Goal: Communication & Community: Answer question/provide support

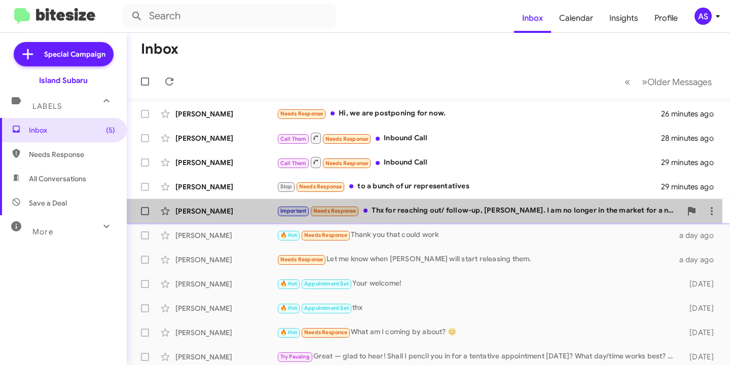
click at [209, 211] on div "[PERSON_NAME]" at bounding box center [225, 211] width 101 height 10
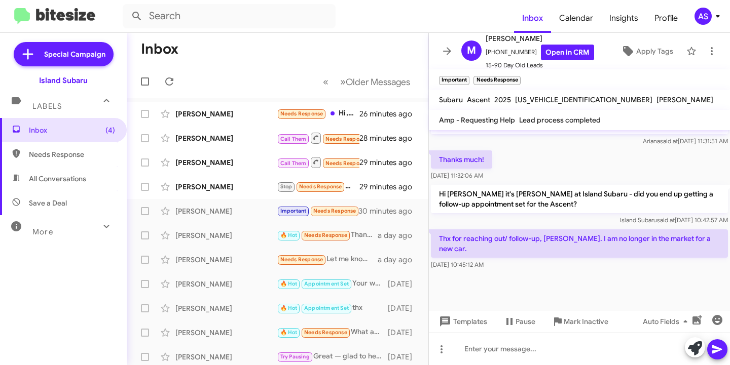
scroll to position [547, 0]
click at [196, 185] on div "[PERSON_NAME]" at bounding box center [225, 187] width 101 height 10
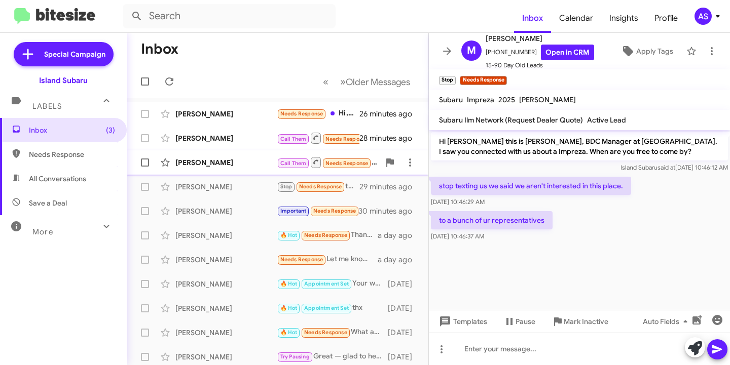
click at [200, 166] on div "[PERSON_NAME]" at bounding box center [225, 163] width 101 height 10
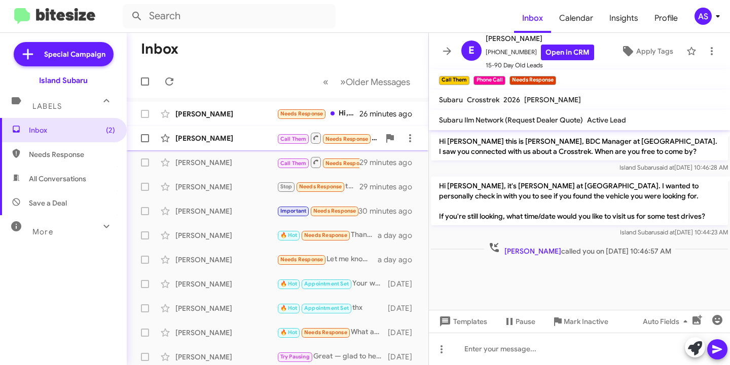
click at [212, 127] on span "[PERSON_NAME] Call Them Needs Response Inbound Call 28 minutes ago" at bounding box center [278, 138] width 302 height 24
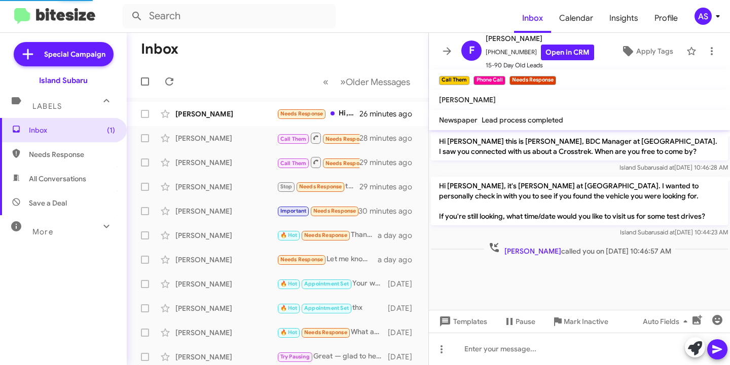
scroll to position [1173, 0]
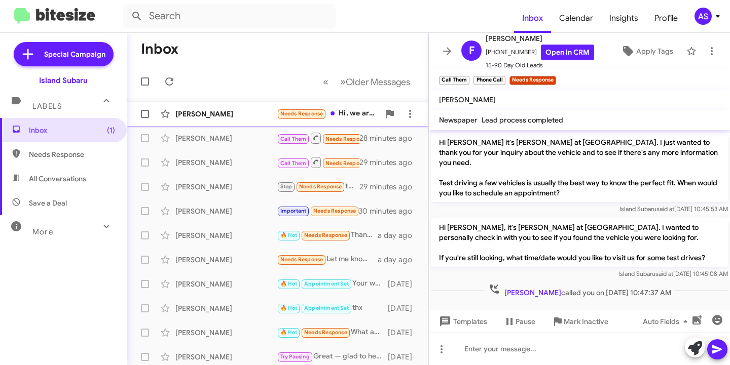
click at [238, 114] on div "[PERSON_NAME]" at bounding box center [225, 114] width 101 height 10
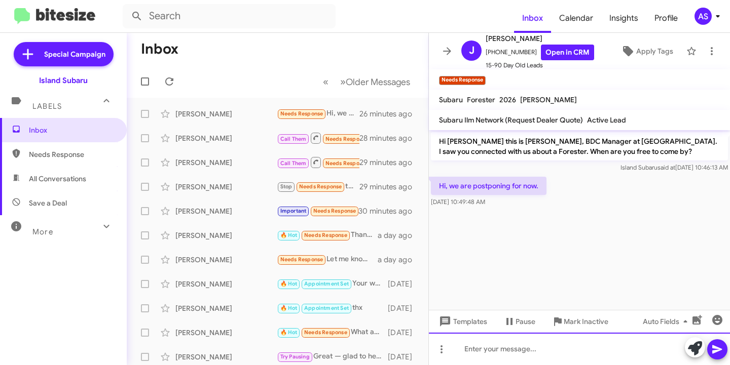
click at [684, 343] on div at bounding box center [579, 349] width 301 height 32
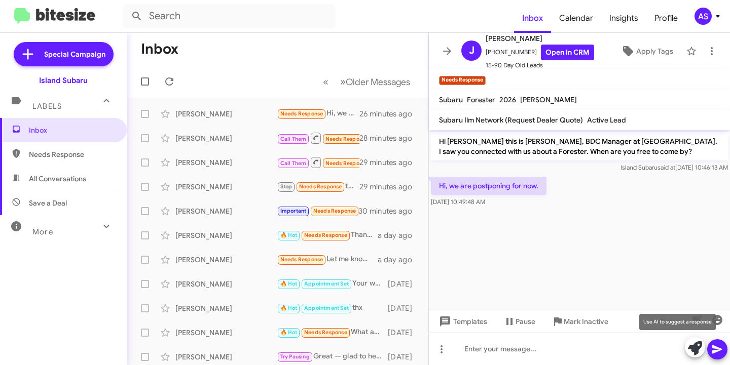
click at [690, 343] on icon at bounding box center [695, 349] width 14 height 14
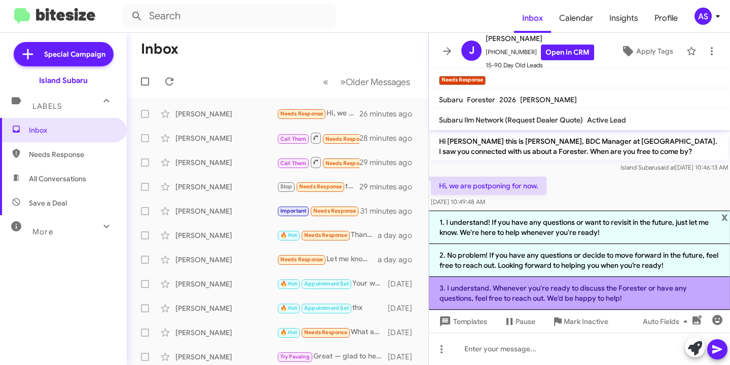
click at [588, 296] on li "3. I understand. Whenever you're ready to discuss the Forester or have any ques…" at bounding box center [579, 293] width 301 height 33
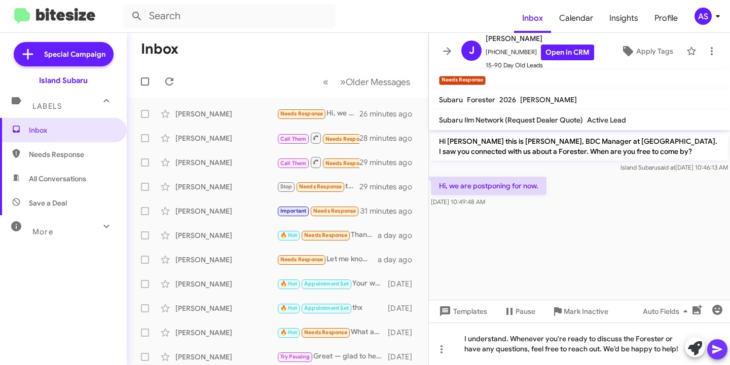
click at [717, 347] on icon at bounding box center [717, 350] width 12 height 12
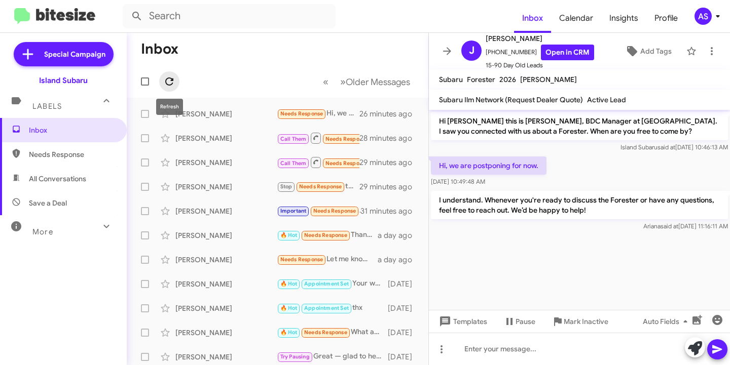
click at [172, 80] on icon at bounding box center [169, 82] width 8 height 8
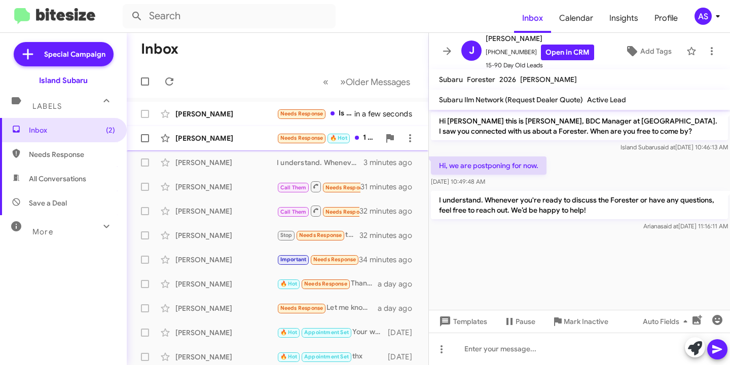
click at [193, 135] on div "[PERSON_NAME]" at bounding box center [225, 138] width 101 height 10
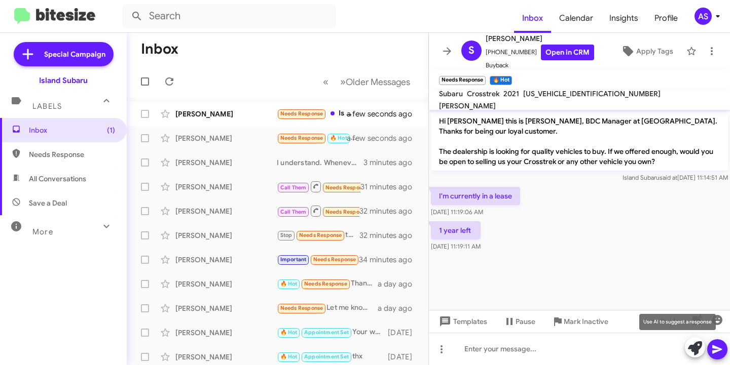
click at [699, 350] on icon at bounding box center [695, 349] width 14 height 14
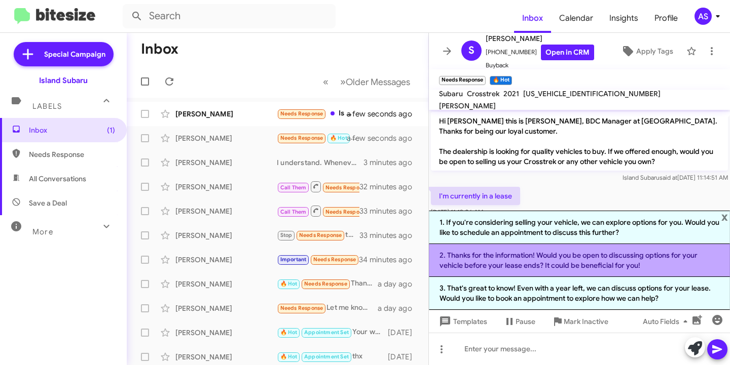
click at [585, 268] on li "2. Thanks for the information! Would you be open to discussing options for your…" at bounding box center [579, 260] width 301 height 33
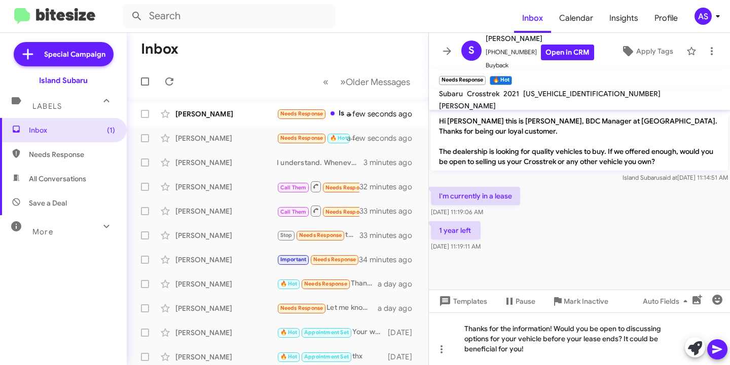
click at [716, 346] on icon at bounding box center [717, 350] width 12 height 12
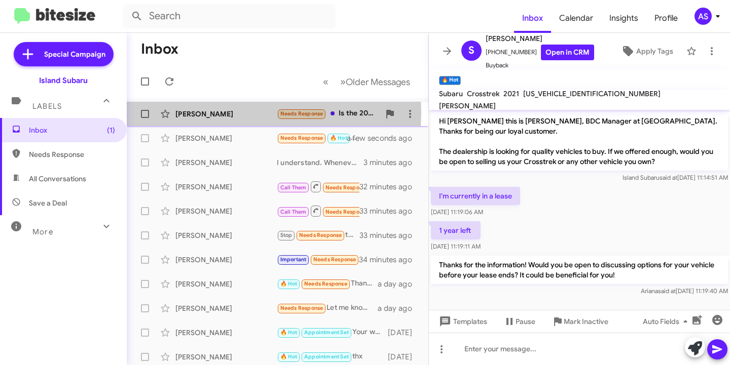
click at [210, 113] on div "[PERSON_NAME]" at bounding box center [225, 114] width 101 height 10
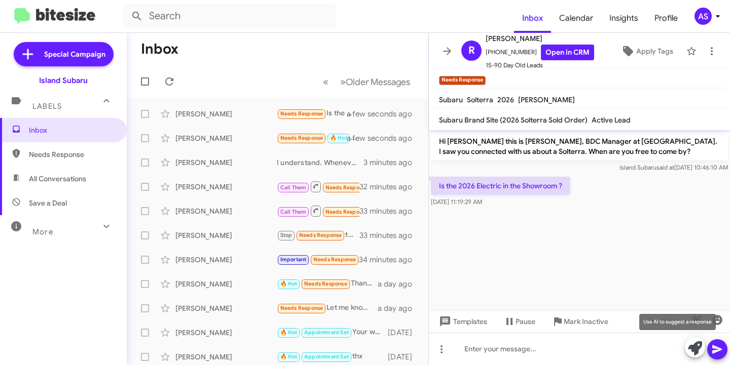
click at [692, 345] on icon at bounding box center [695, 349] width 14 height 14
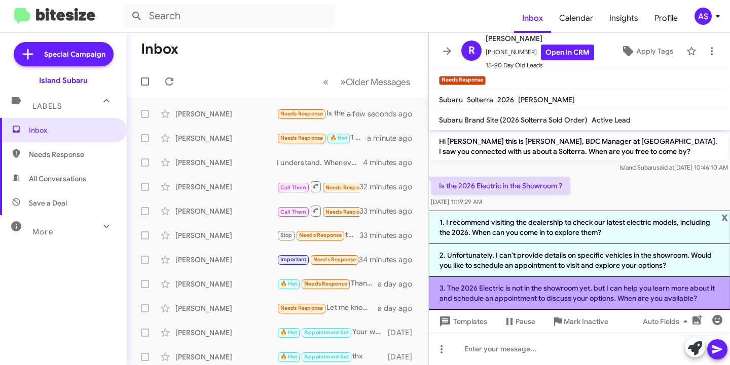
click at [515, 299] on li "3. The 2026 Electric is not in the showroom yet, but I can help you learn more …" at bounding box center [579, 293] width 301 height 33
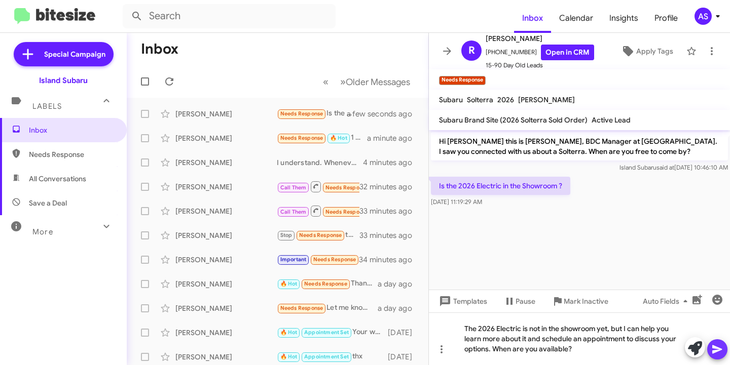
click at [718, 347] on icon at bounding box center [717, 350] width 12 height 12
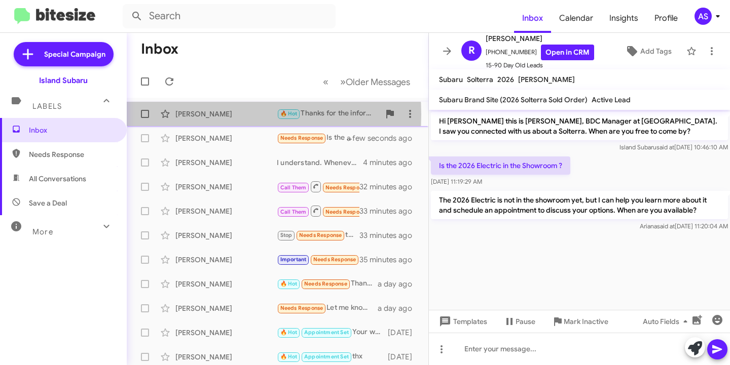
click at [202, 115] on div "[PERSON_NAME]" at bounding box center [225, 114] width 101 height 10
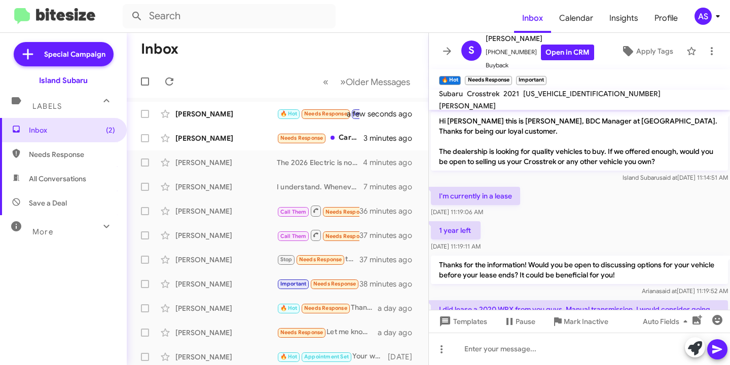
scroll to position [46, 0]
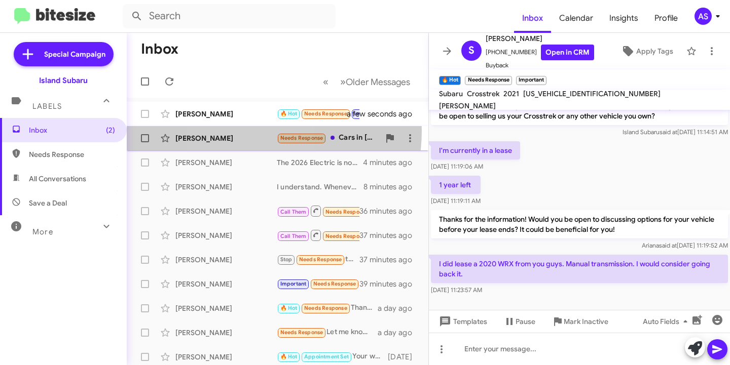
click at [239, 131] on div "[PERSON_NAME] Needs Response Cars in [US_STATE] 3 minutes ago" at bounding box center [277, 138] width 285 height 20
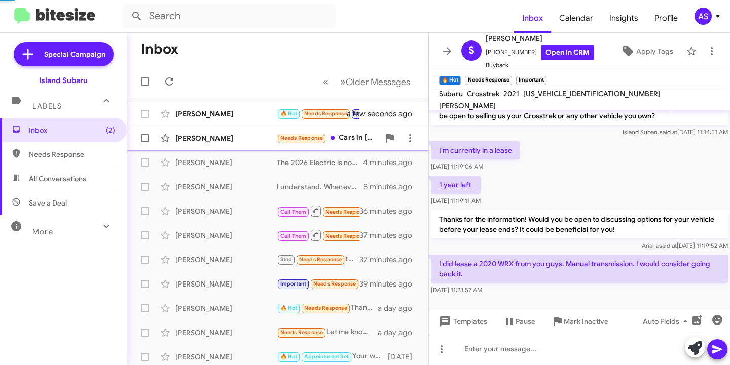
scroll to position [174, 0]
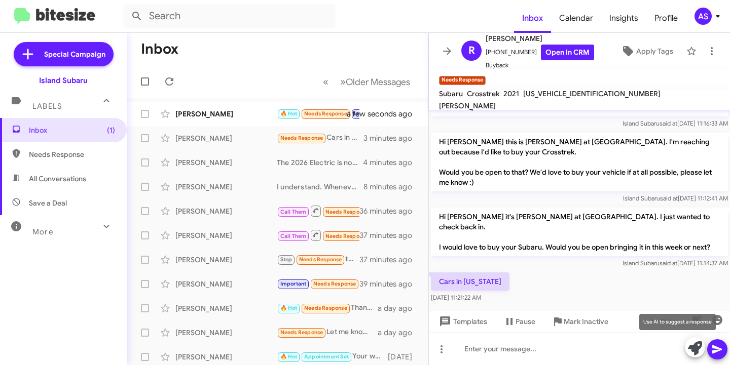
click at [694, 346] on icon at bounding box center [695, 349] width 14 height 14
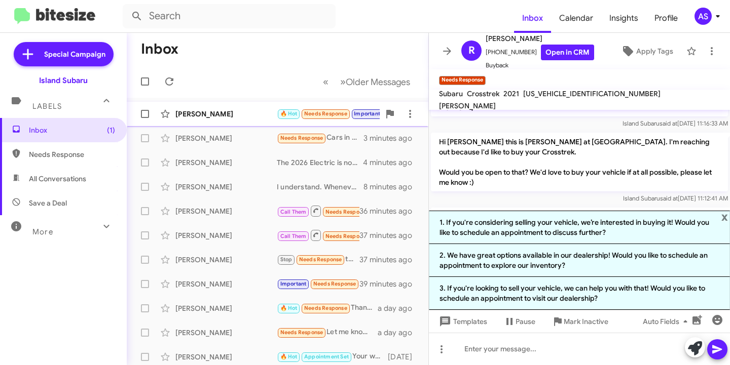
click at [222, 113] on div "[PERSON_NAME]" at bounding box center [225, 114] width 101 height 10
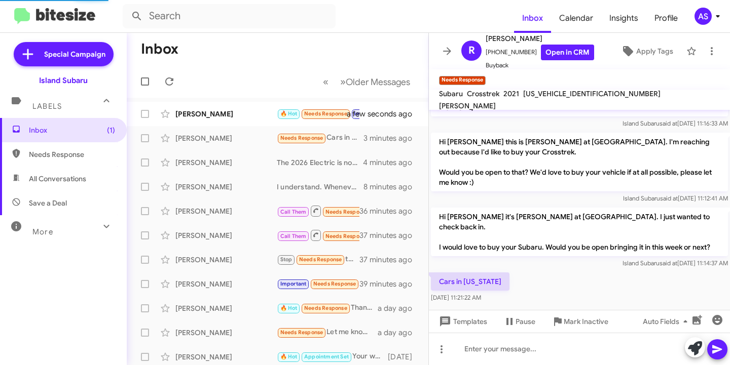
scroll to position [46, 0]
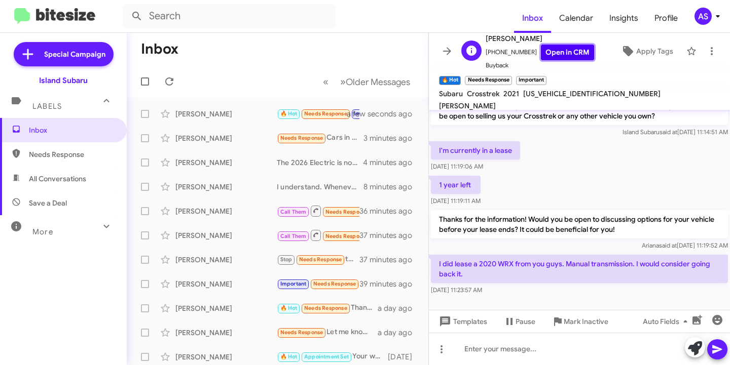
click at [568, 47] on link "Open in CRM" at bounding box center [567, 53] width 53 height 16
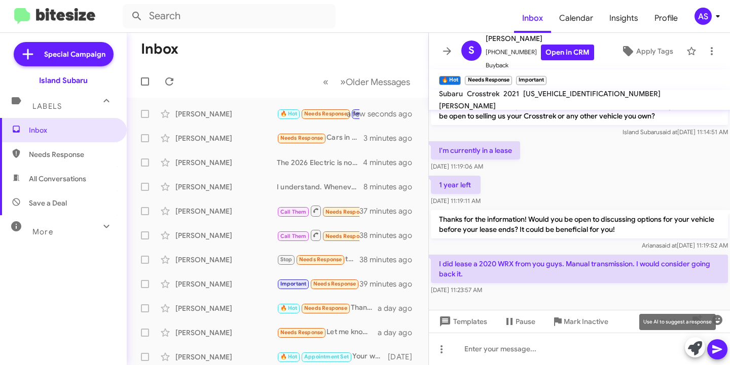
click at [694, 347] on icon at bounding box center [695, 349] width 14 height 14
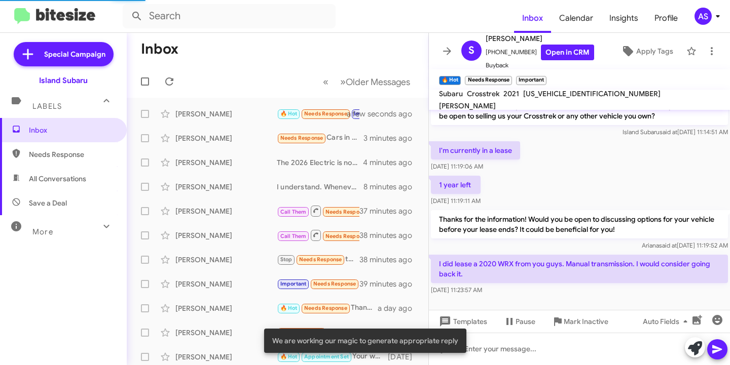
scroll to position [145, 0]
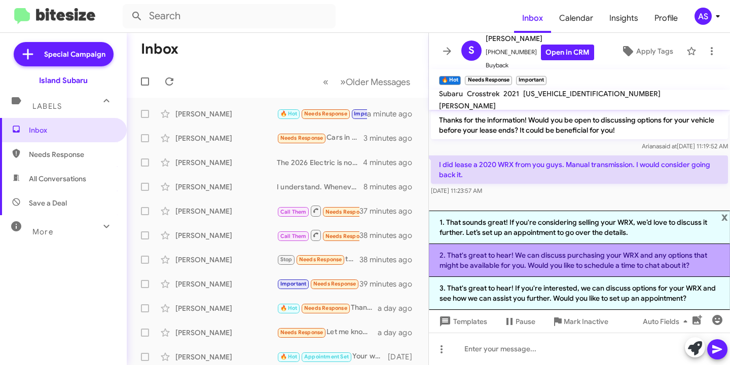
click at [554, 263] on li "2. That's great to hear! We can discuss purchasing your WRX and any options tha…" at bounding box center [579, 260] width 301 height 33
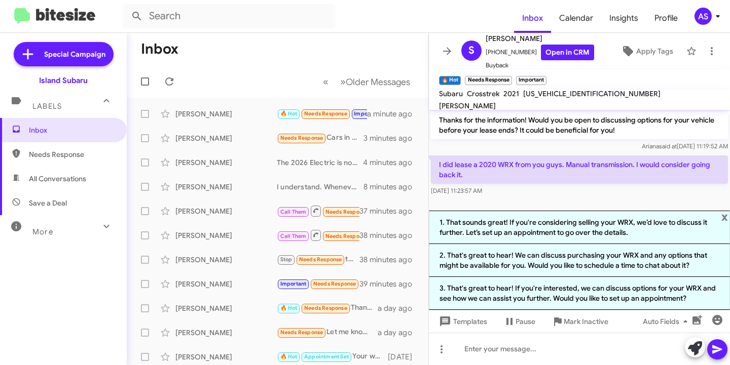
scroll to position [66, 0]
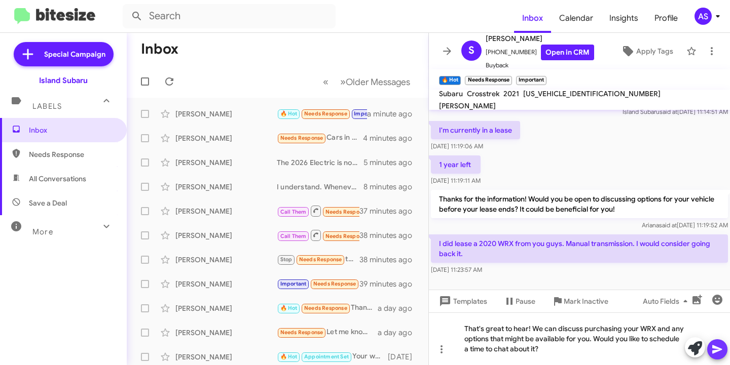
click at [719, 348] on icon at bounding box center [717, 350] width 12 height 12
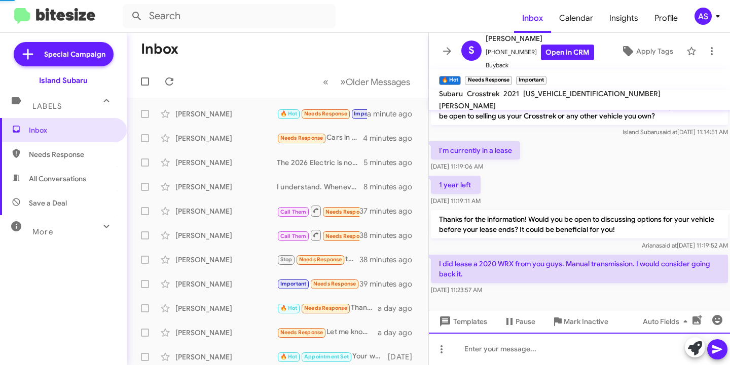
scroll to position [93, 0]
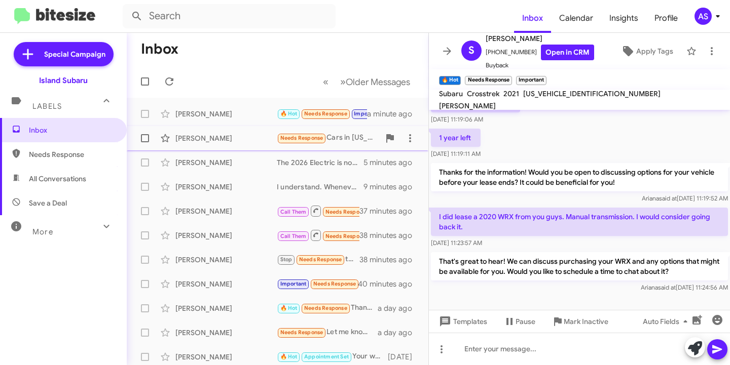
click at [212, 141] on div "[PERSON_NAME]" at bounding box center [225, 138] width 101 height 10
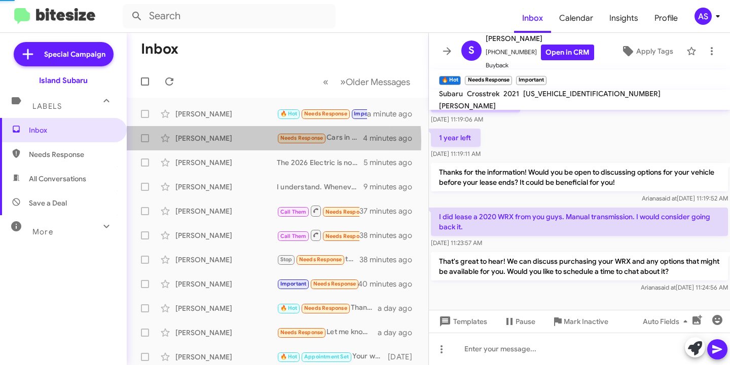
scroll to position [174, 0]
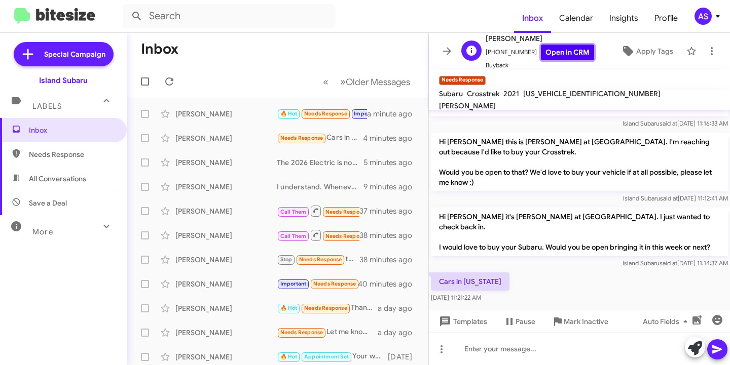
click at [566, 48] on link "Open in CRM" at bounding box center [567, 53] width 53 height 16
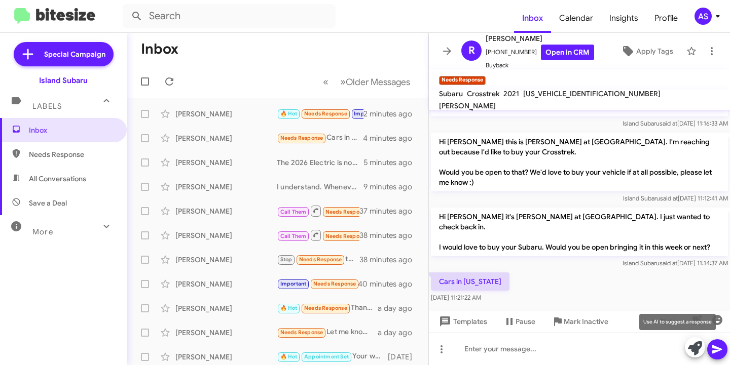
click at [696, 340] on span at bounding box center [695, 349] width 14 height 22
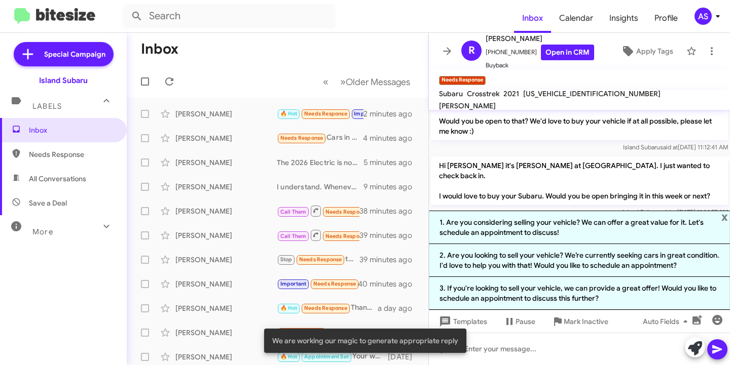
scroll to position [273, 0]
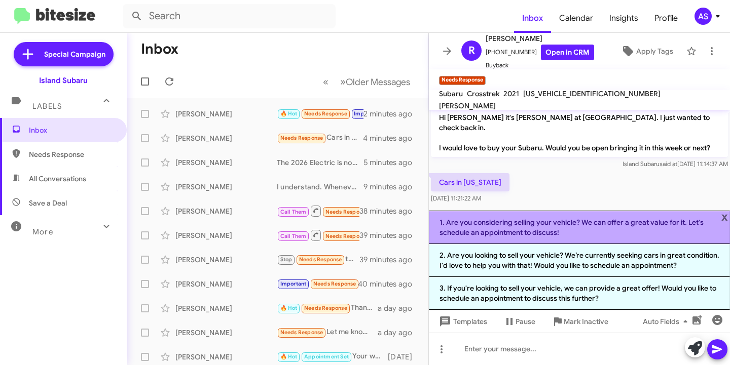
click at [525, 222] on li "1. Are you considering selling your vehicle? We can offer a great value for it.…" at bounding box center [579, 227] width 301 height 33
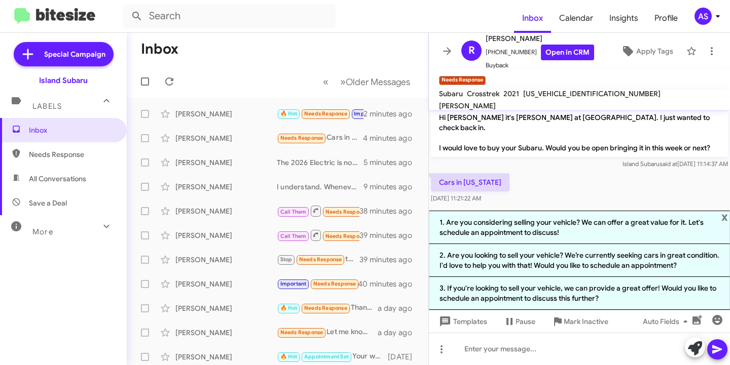
scroll to position [184, 0]
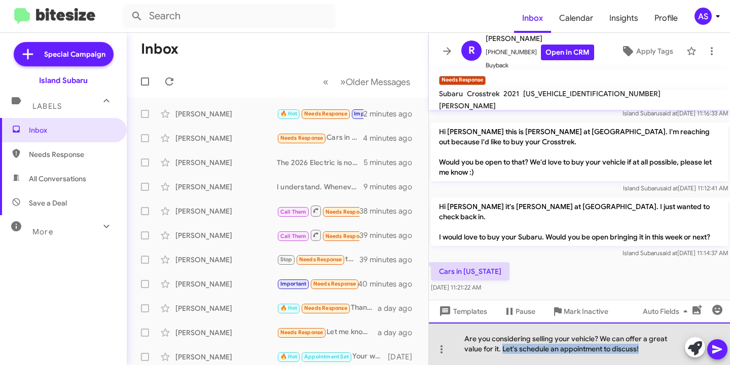
drag, startPoint x: 640, startPoint y: 348, endPoint x: 504, endPoint y: 352, distance: 135.9
click at [504, 352] on div "Are you considering selling your vehicle? We can offer a great value for it. Le…" at bounding box center [579, 344] width 301 height 43
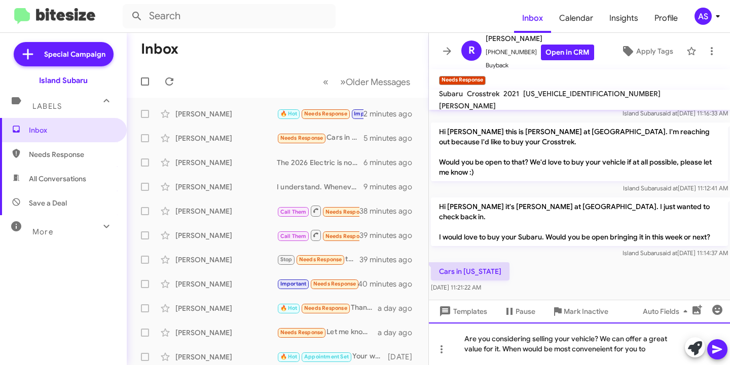
click at [613, 353] on div "Are you considering selling your vehicle? We can offer a great value for it. Wh…" at bounding box center [579, 344] width 301 height 43
click at [648, 351] on div "Are you considering selling your vehicle? We can offer a great value for it. Wh…" at bounding box center [579, 344] width 301 height 43
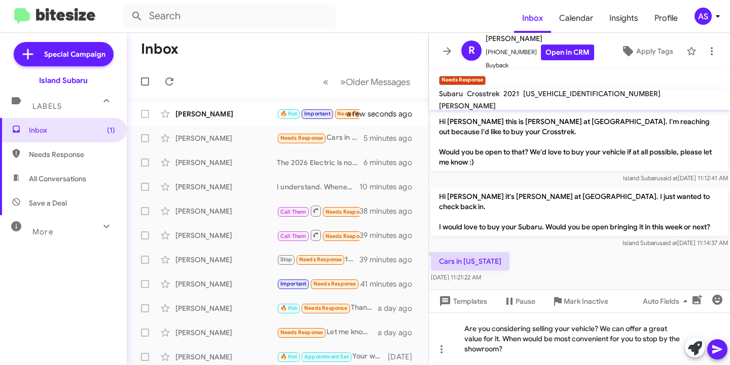
click at [714, 349] on icon at bounding box center [717, 350] width 10 height 9
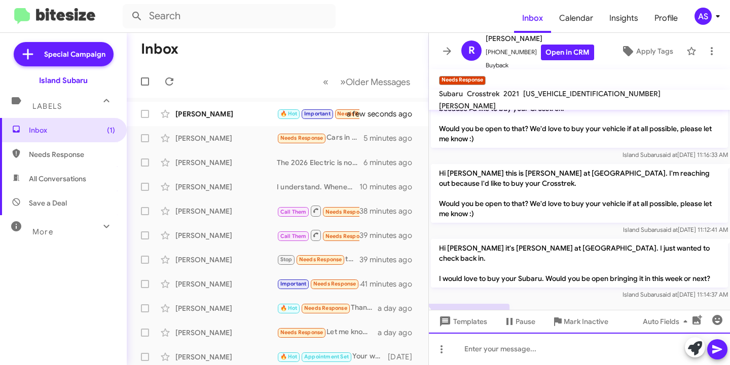
scroll to position [221, 0]
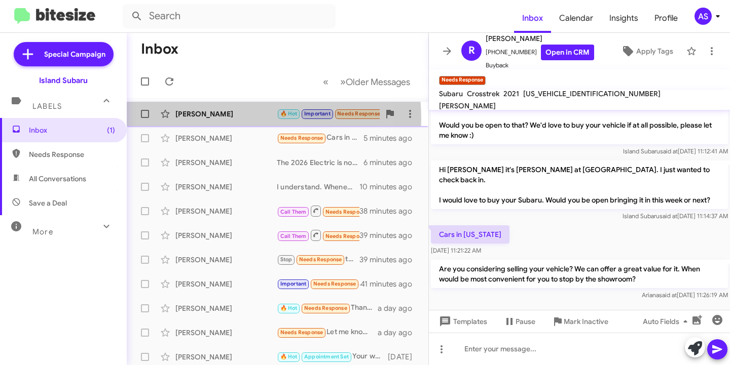
click at [214, 119] on div "[PERSON_NAME] 🔥 Hot Important Needs Response I'd like to start with lease optio…" at bounding box center [277, 114] width 285 height 20
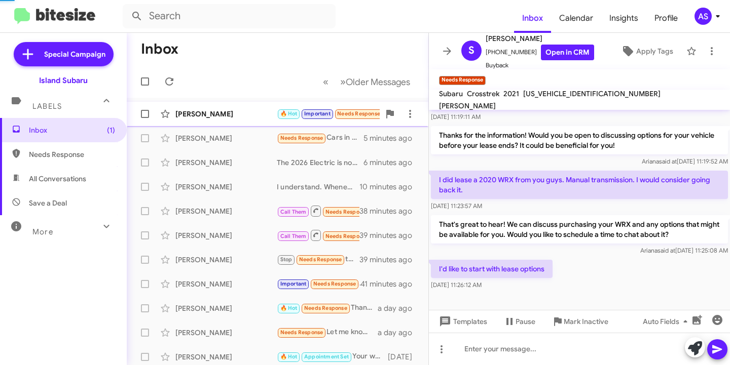
scroll to position [130, 0]
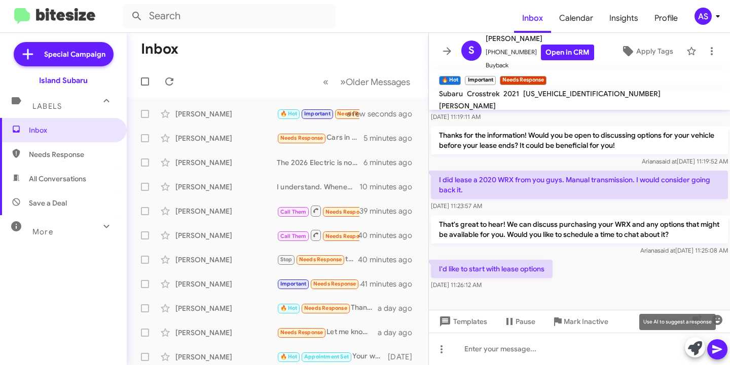
click at [691, 350] on icon at bounding box center [695, 349] width 14 height 14
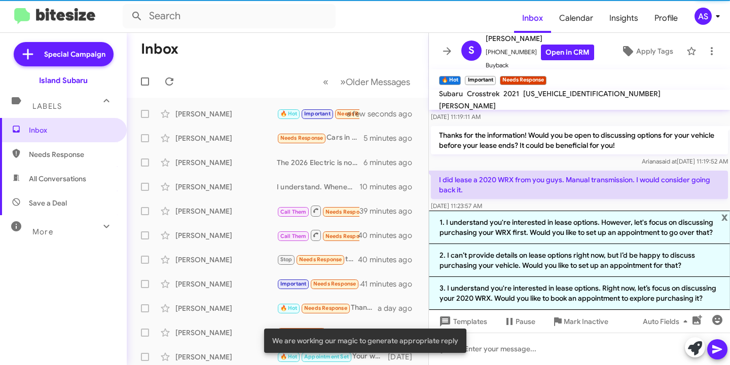
scroll to position [221, 0]
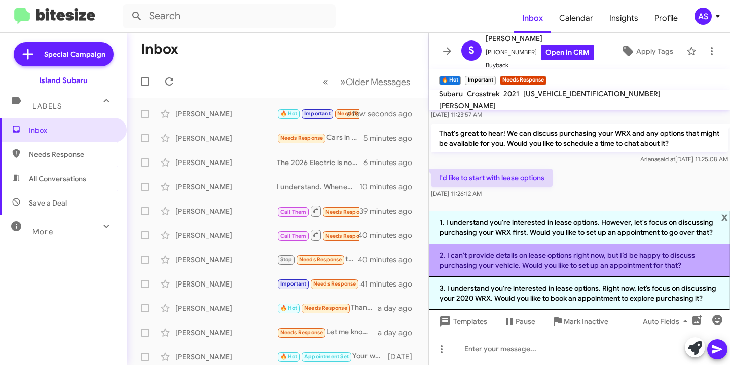
click at [576, 265] on li "2. I can’t provide details on lease options right now, but I’d be happy to disc…" at bounding box center [579, 260] width 301 height 33
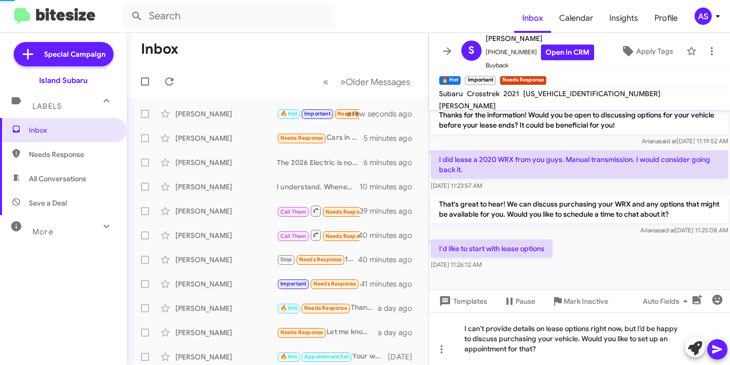
scroll to position [150, 0]
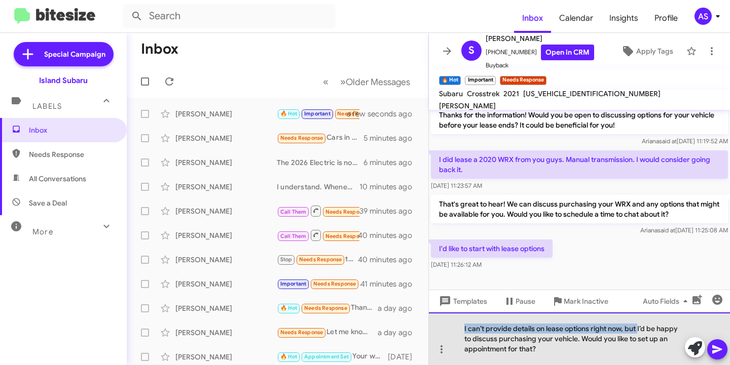
drag, startPoint x: 638, startPoint y: 326, endPoint x: 458, endPoint y: 326, distance: 180.4
click at [458, 326] on div "I can’t provide details on lease options right now, but I’d be happy to discuss…" at bounding box center [579, 339] width 301 height 53
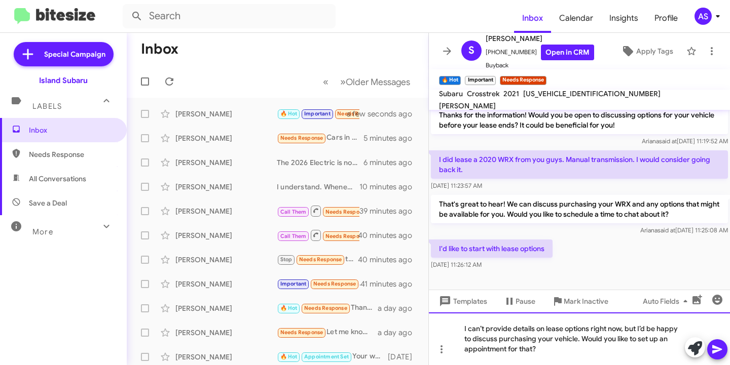
scroll to position [140, 0]
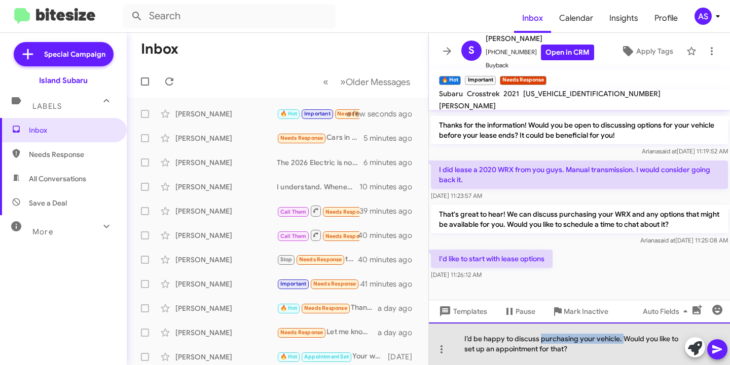
drag, startPoint x: 621, startPoint y: 338, endPoint x: 540, endPoint y: 344, distance: 81.8
click at [540, 344] on div "I’d be happy to discuss purchasing your vehicle. Would you like to set up an ap…" at bounding box center [579, 344] width 301 height 43
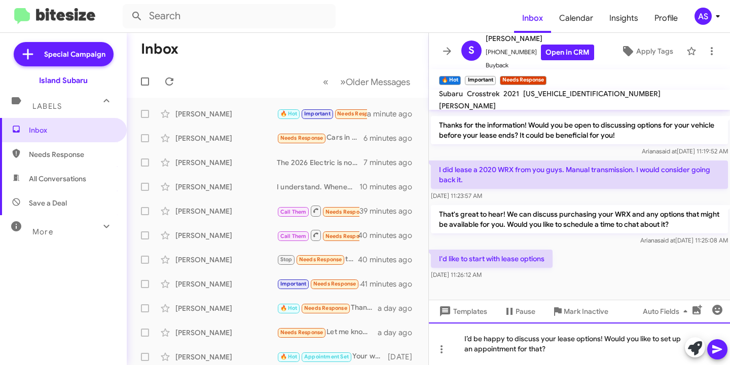
click at [558, 354] on div "I’d be happy to discuss your lease options! Would you like to set up an appoint…" at bounding box center [579, 344] width 301 height 43
click at [717, 349] on icon at bounding box center [717, 350] width 10 height 9
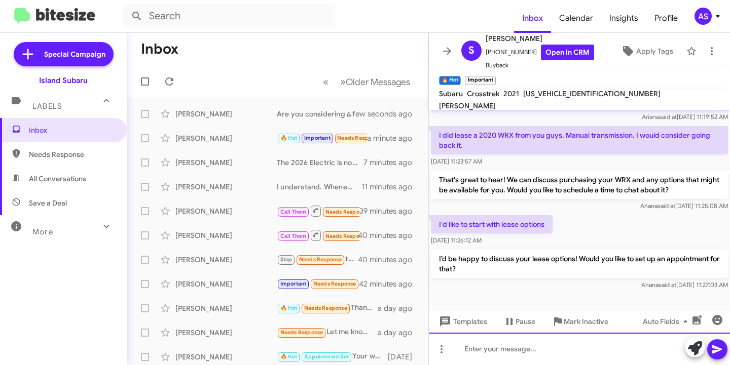
scroll to position [177, 0]
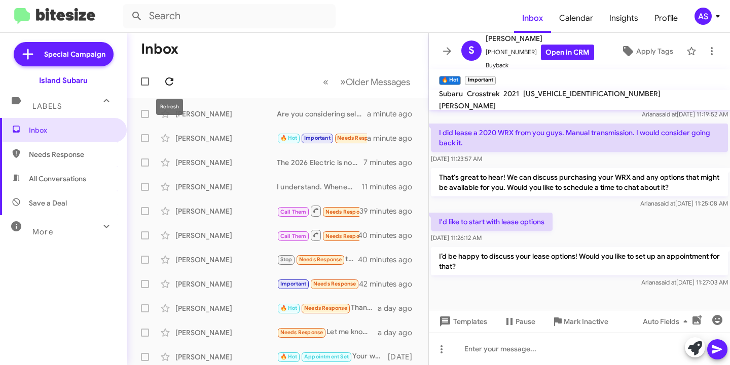
click at [169, 80] on icon at bounding box center [169, 82] width 12 height 12
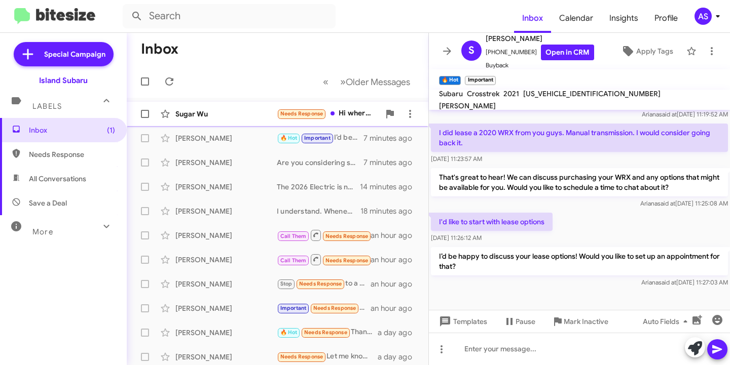
click at [213, 111] on div "Sugar Wu" at bounding box center [225, 114] width 101 height 10
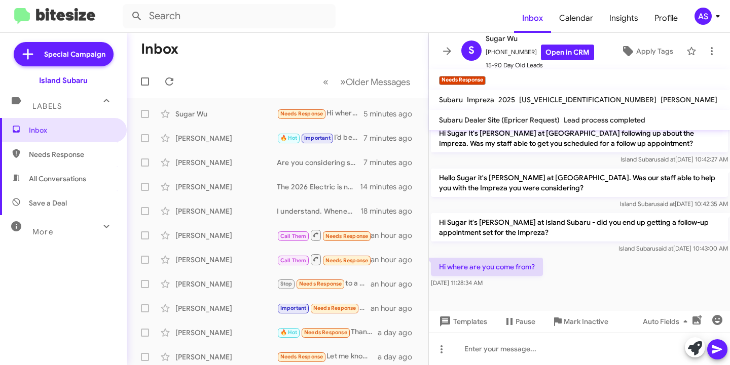
scroll to position [328, 0]
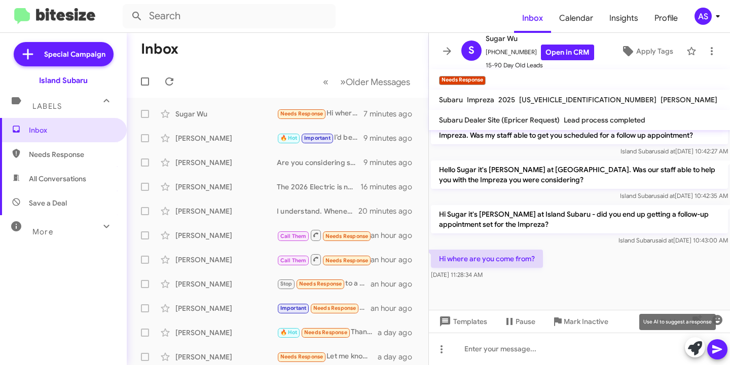
click at [693, 349] on icon at bounding box center [695, 349] width 14 height 14
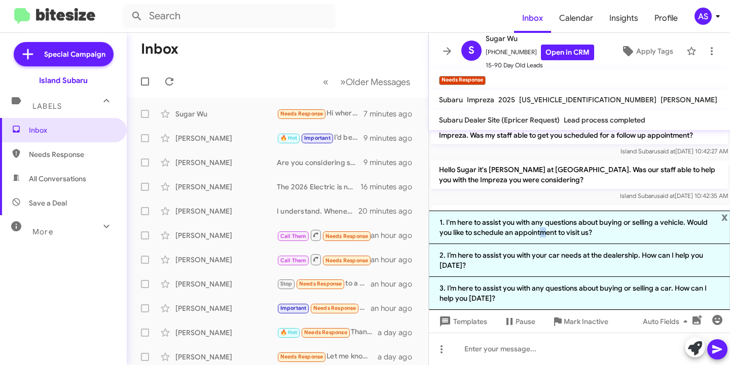
click at [539, 236] on li "1. I'm here to assist you with any questions about buying or selling a vehicle.…" at bounding box center [579, 227] width 301 height 33
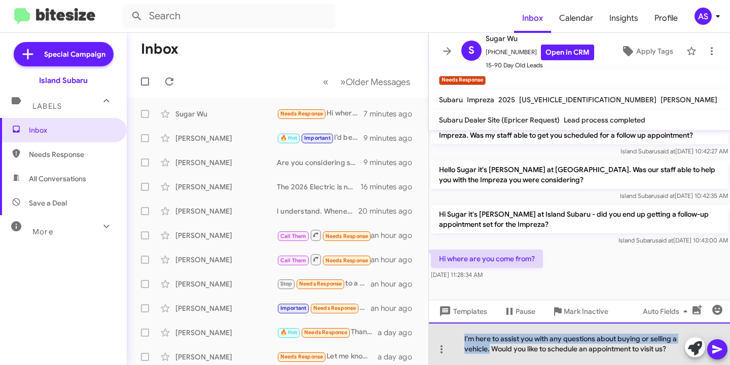
drag, startPoint x: 490, startPoint y: 350, endPoint x: 463, endPoint y: 337, distance: 30.6
click at [463, 337] on div "I'm here to assist you with any questions about buying or selling a vehicle. Wo…" at bounding box center [579, 344] width 301 height 43
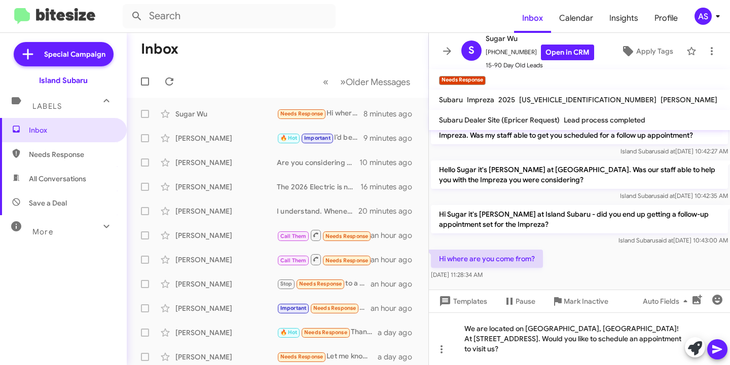
click at [716, 342] on span at bounding box center [717, 350] width 12 height 20
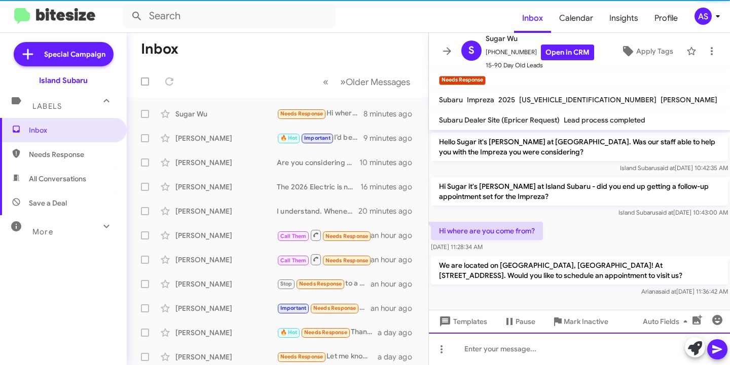
scroll to position [355, 0]
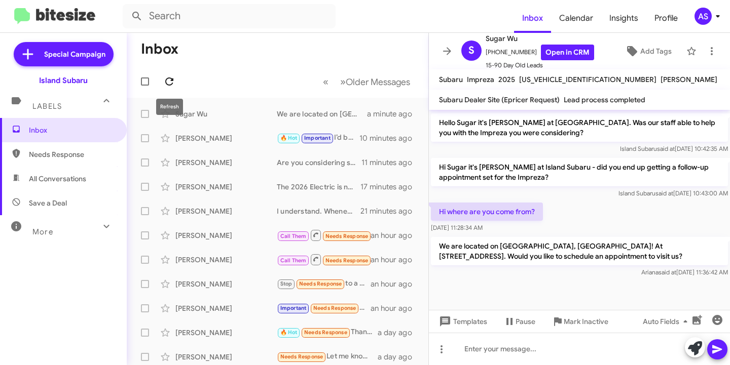
click at [170, 75] on button at bounding box center [169, 81] width 20 height 20
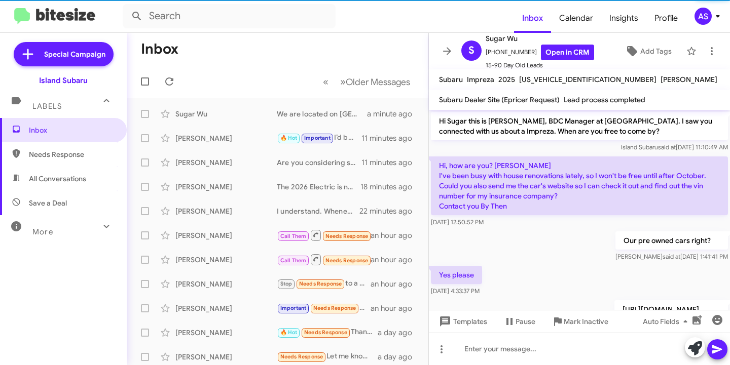
scroll to position [355, 0]
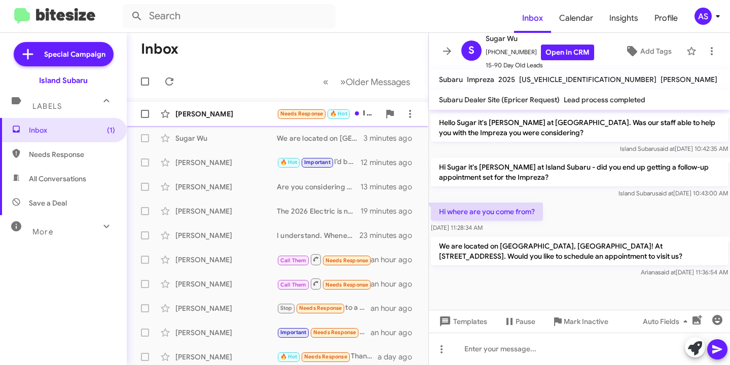
click at [206, 109] on div "Steven Shea" at bounding box center [225, 114] width 101 height 10
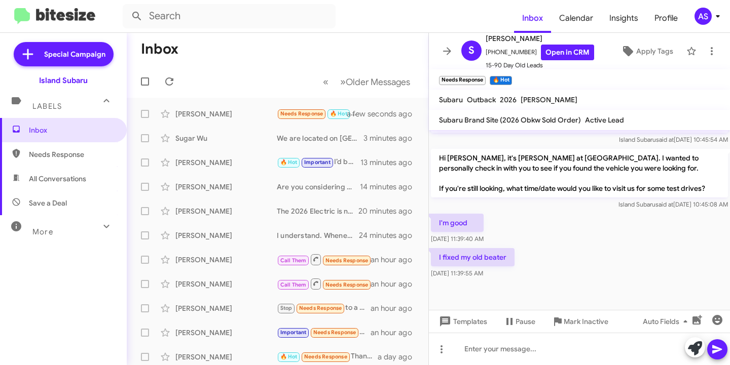
scroll to position [1795, 0]
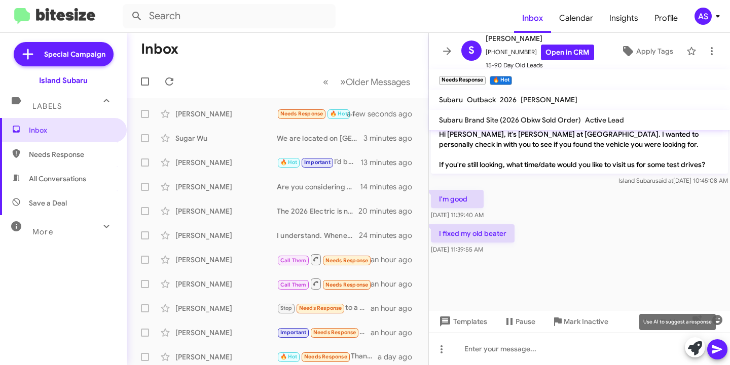
click at [692, 352] on icon at bounding box center [695, 349] width 14 height 14
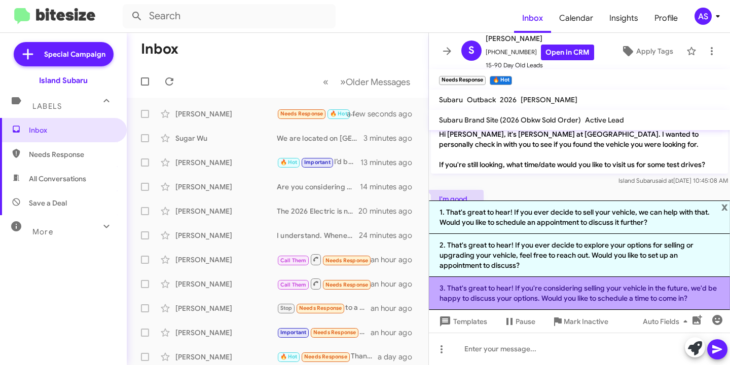
click at [545, 291] on li "3. That's great to hear! If you're considering selling your vehicle in the futu…" at bounding box center [579, 293] width 301 height 33
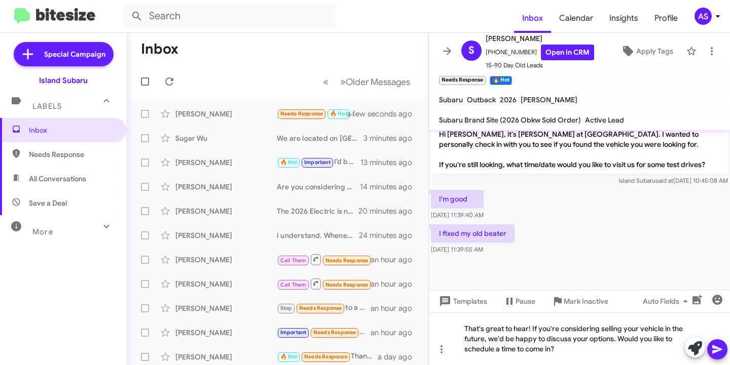
click at [714, 350] on icon at bounding box center [717, 350] width 12 height 12
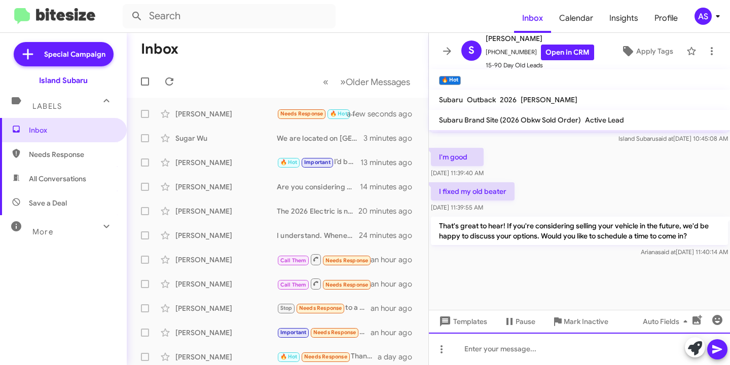
scroll to position [1842, 0]
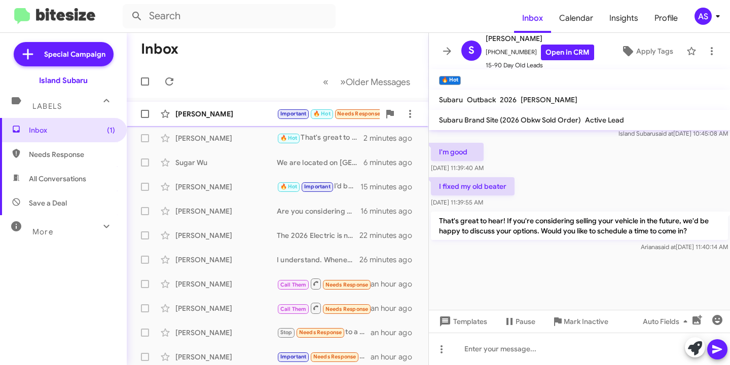
click at [198, 111] on div "Weston Anderson" at bounding box center [225, 114] width 101 height 10
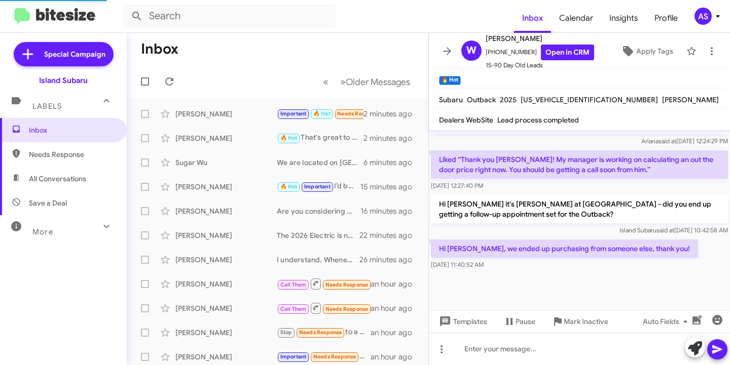
scroll to position [446, 0]
click at [172, 77] on icon at bounding box center [169, 82] width 12 height 12
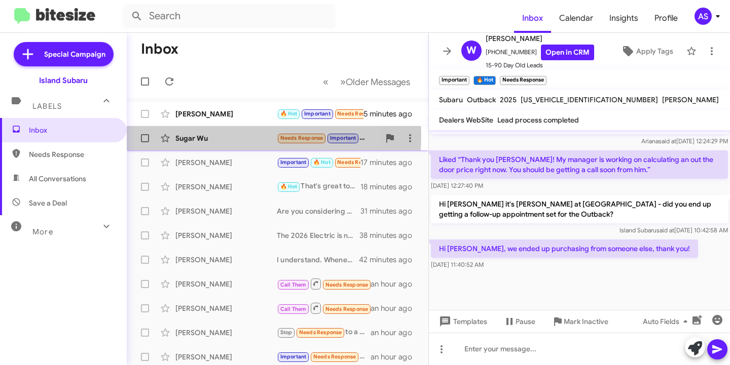
click at [208, 136] on div "Sugar Wu" at bounding box center [225, 138] width 101 height 10
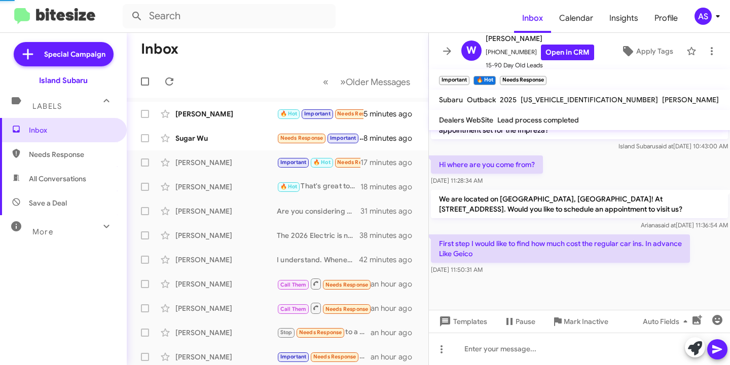
scroll to position [423, 0]
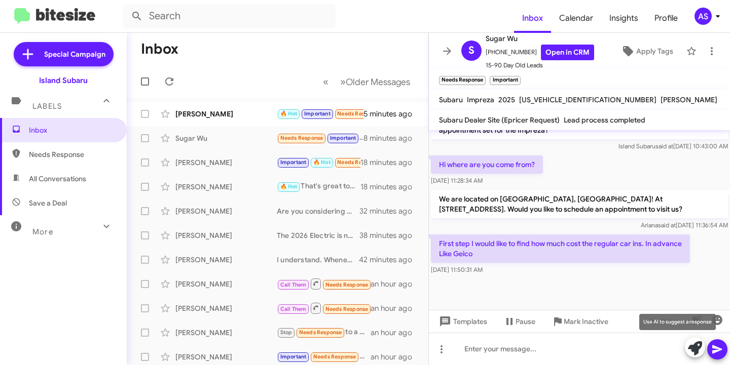
click at [686, 347] on button at bounding box center [695, 348] width 20 height 20
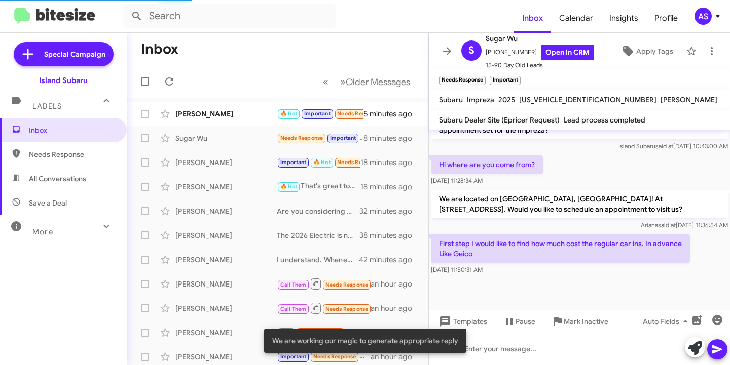
scroll to position [532, 0]
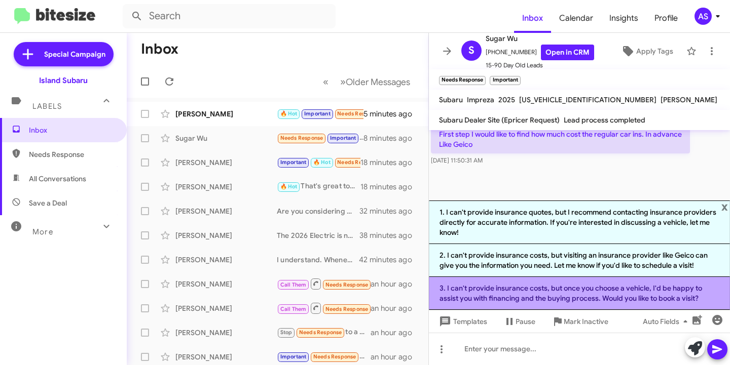
click at [550, 292] on li "3. I can't provide insurance costs, but once you choose a vehicle, I'd be happy…" at bounding box center [579, 293] width 301 height 33
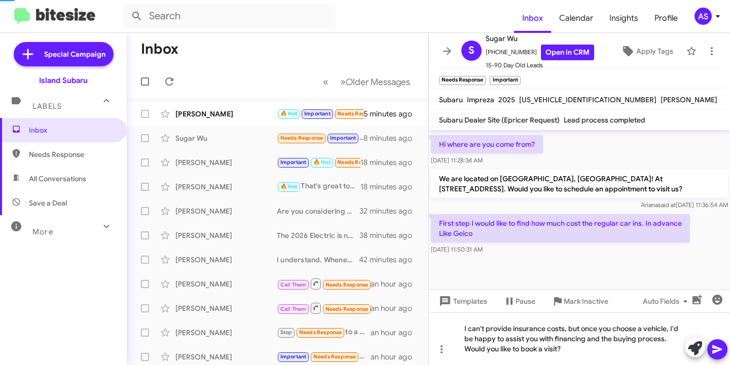
scroll to position [443, 0]
click at [711, 345] on icon at bounding box center [717, 350] width 12 height 12
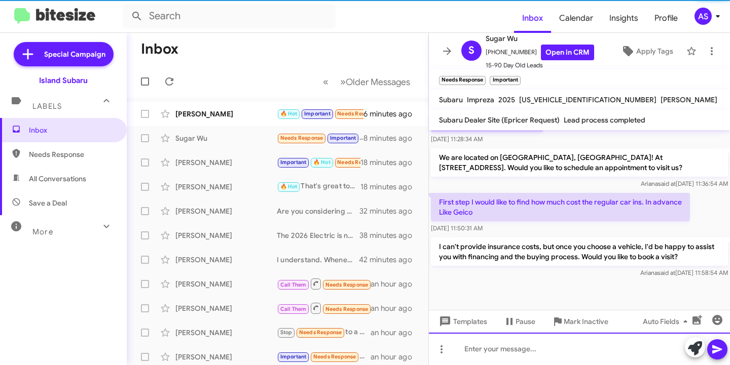
scroll to position [470, 0]
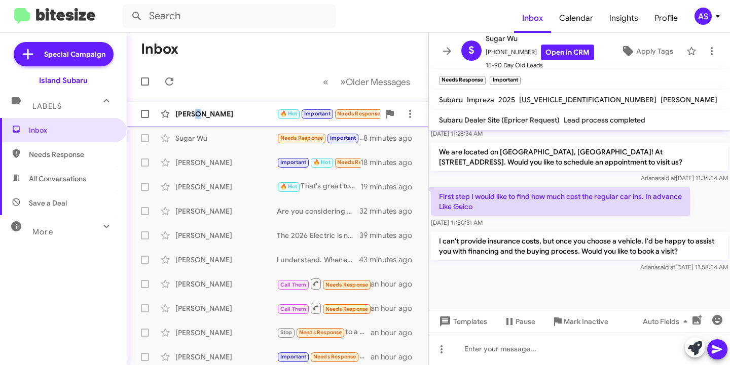
drag, startPoint x: 199, startPoint y: 108, endPoint x: 188, endPoint y: 110, distance: 11.3
click at [192, 108] on div "Sean Carberry 🔥 Hot Important Needs Response In person? Virtual? I'm in Brookly…" at bounding box center [277, 114] width 285 height 20
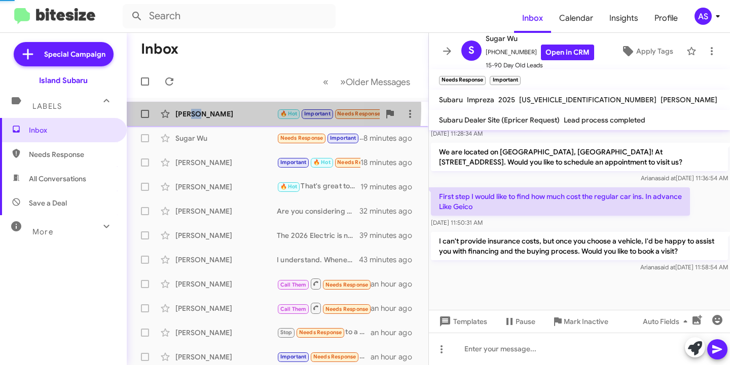
scroll to position [214, 0]
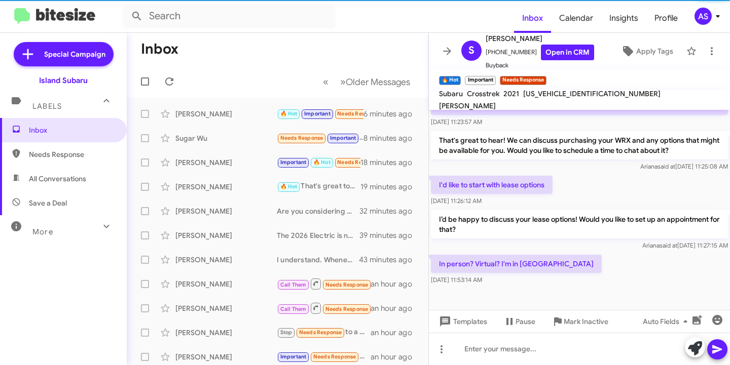
click at [251, 86] on mat-toolbar-row "« Previous » Next Older Messages" at bounding box center [278, 81] width 302 height 32
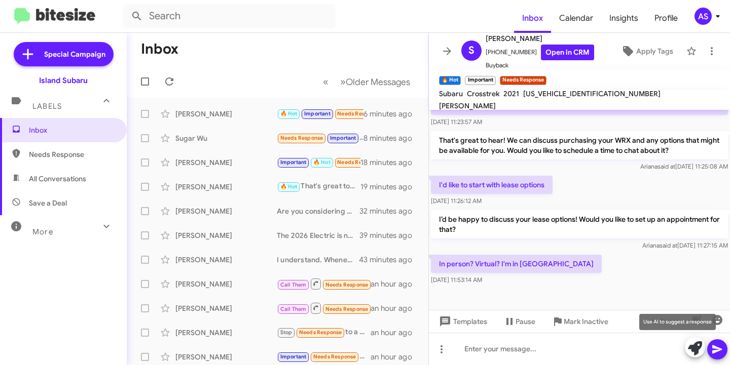
click at [689, 341] on span at bounding box center [695, 349] width 14 height 22
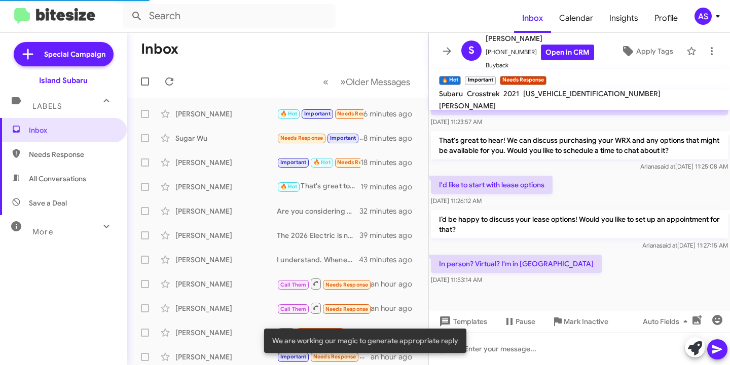
scroll to position [313, 0]
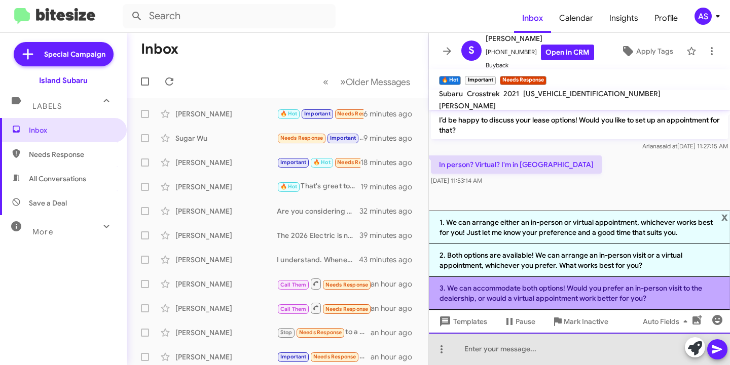
drag, startPoint x: 500, startPoint y: 343, endPoint x: 510, endPoint y: 282, distance: 61.6
click at [499, 343] on div at bounding box center [579, 349] width 301 height 32
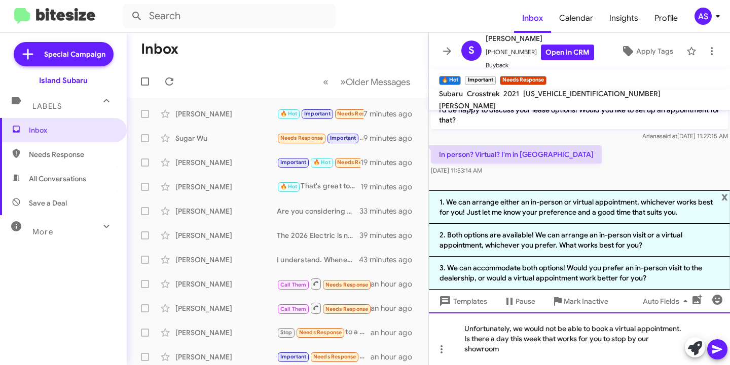
scroll to position [333, 0]
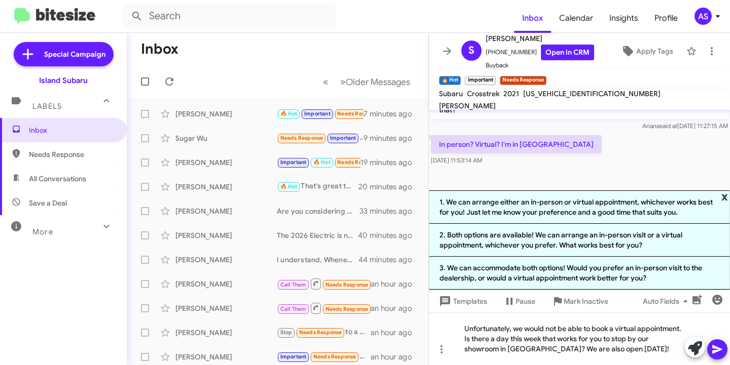
click at [726, 200] on span "x" at bounding box center [724, 197] width 7 height 12
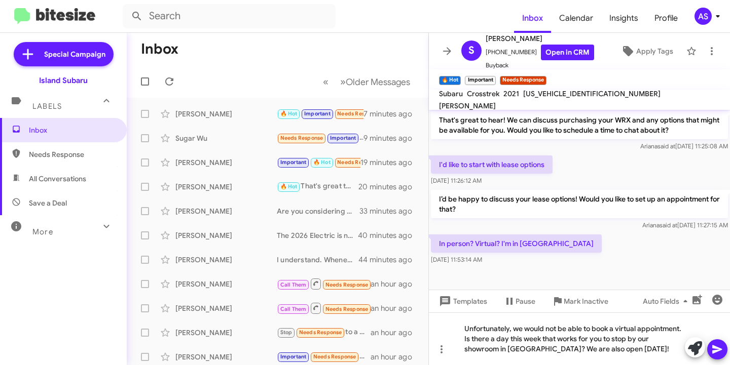
click at [714, 343] on span at bounding box center [717, 350] width 12 height 20
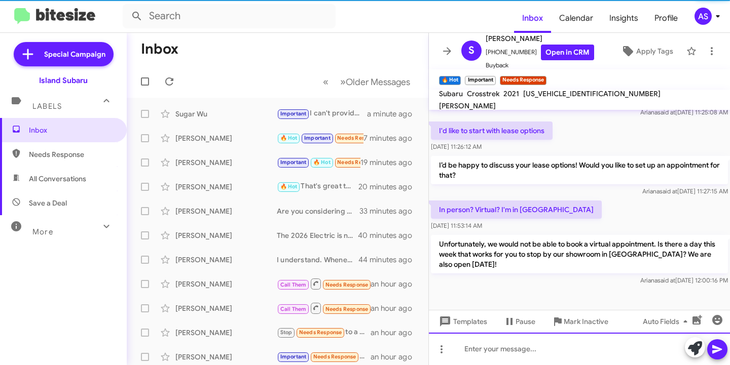
scroll to position [271, 0]
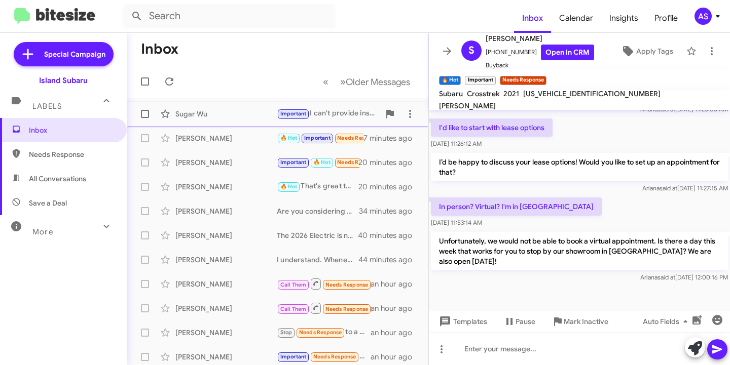
click at [248, 109] on div "Sugar Wu" at bounding box center [225, 114] width 101 height 10
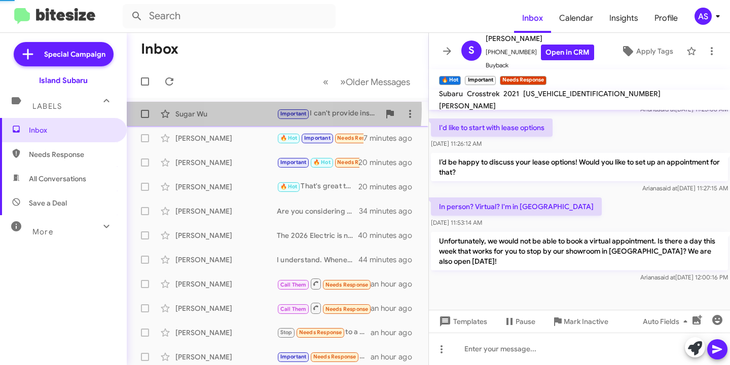
scroll to position [470, 0]
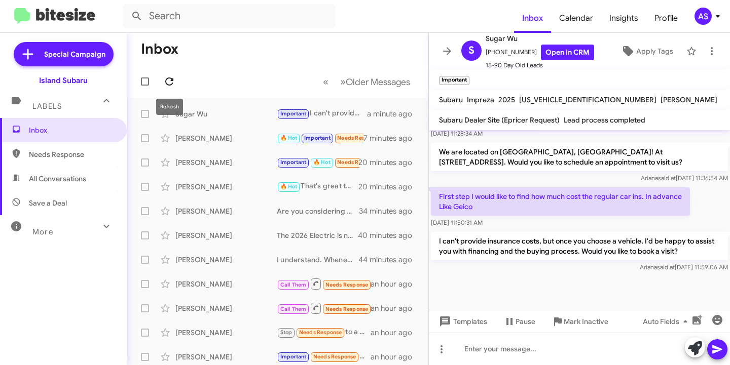
click at [171, 79] on icon at bounding box center [169, 82] width 12 height 12
click at [169, 78] on icon at bounding box center [169, 82] width 12 height 12
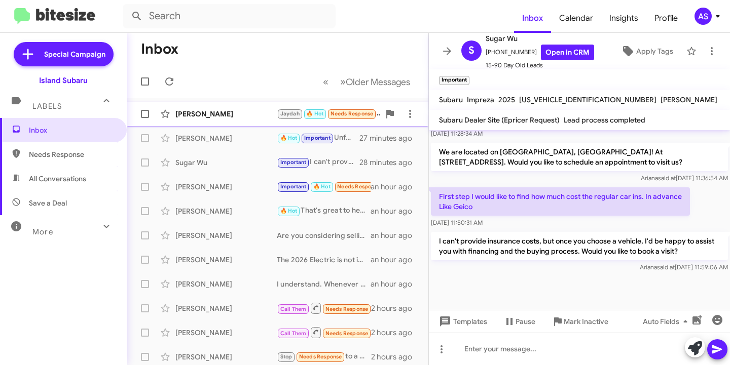
drag, startPoint x: 217, startPoint y: 101, endPoint x: 218, endPoint y: 116, distance: 14.7
click at [217, 102] on mat-action-list "Jorge Vargas Jaydah 🔥 Hot Needs Response I can bring it. Early morning as possi…" at bounding box center [278, 343] width 302 height 491
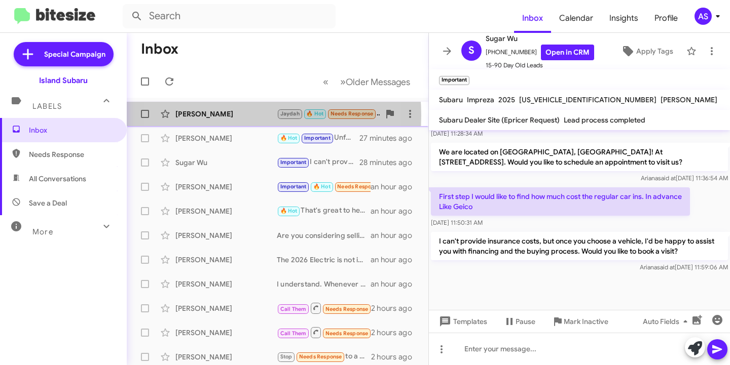
click at [218, 116] on div "Jorge Vargas" at bounding box center [225, 114] width 101 height 10
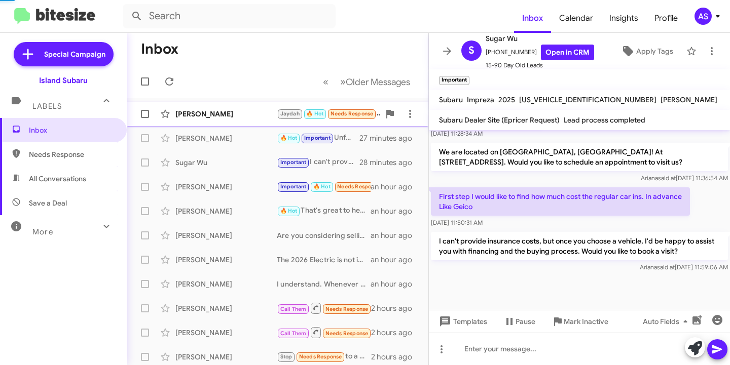
scroll to position [168, 0]
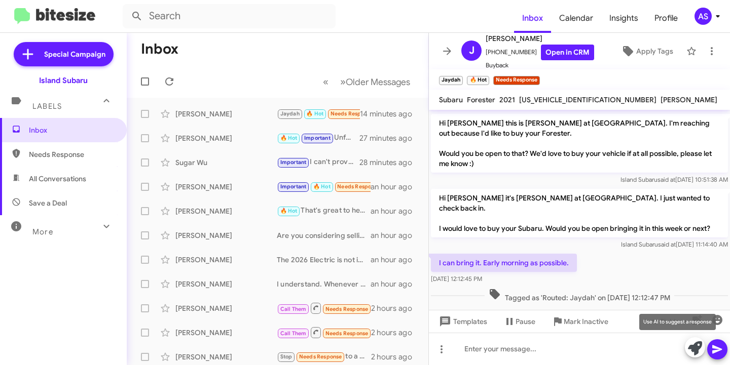
click at [693, 348] on icon at bounding box center [695, 349] width 14 height 14
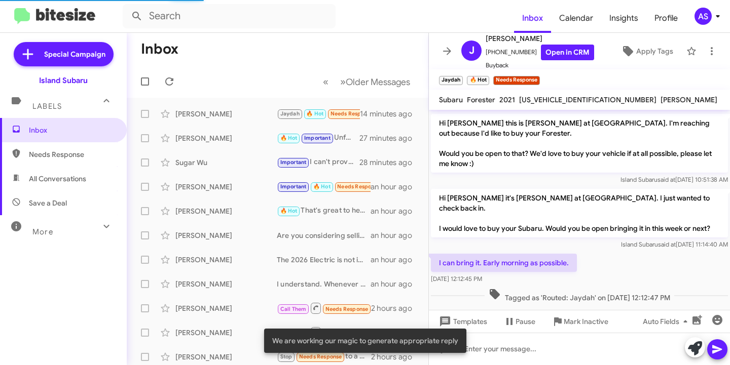
scroll to position [268, 0]
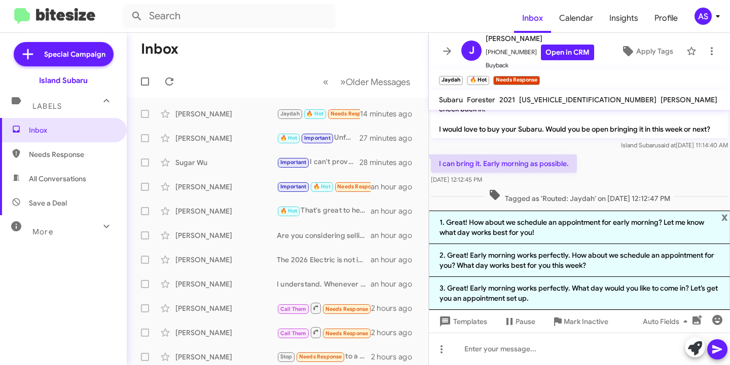
click at [582, 289] on li "3. Great! Early morning works perfectly. What day would you like to come in? Le…" at bounding box center [579, 293] width 301 height 33
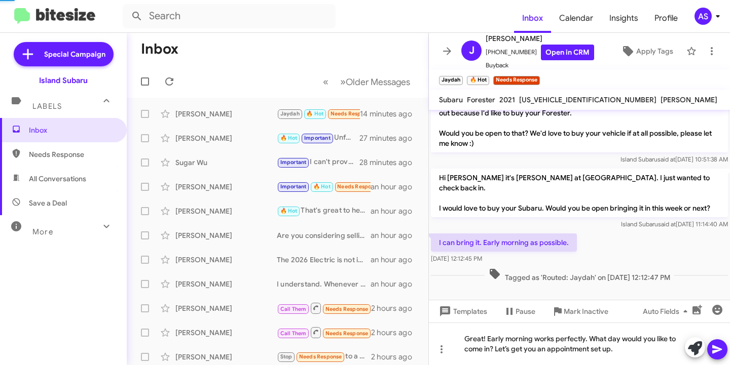
scroll to position [178, 0]
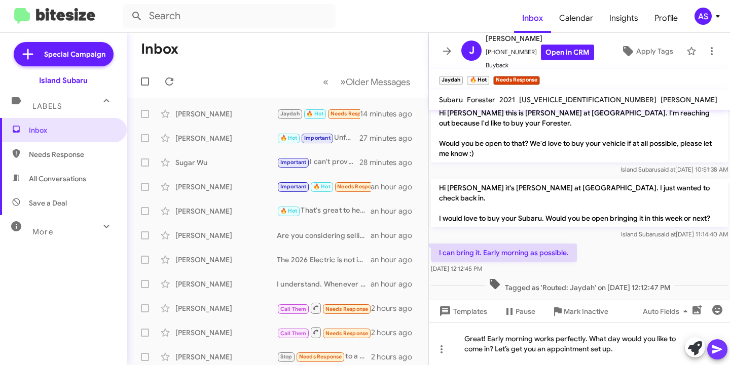
click at [718, 351] on icon at bounding box center [717, 350] width 10 height 9
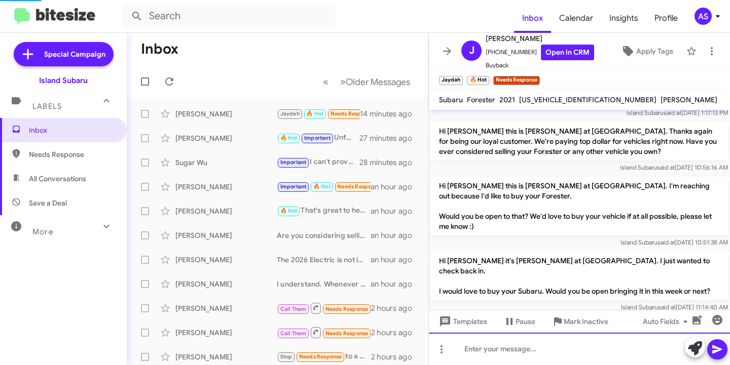
scroll to position [215, 0]
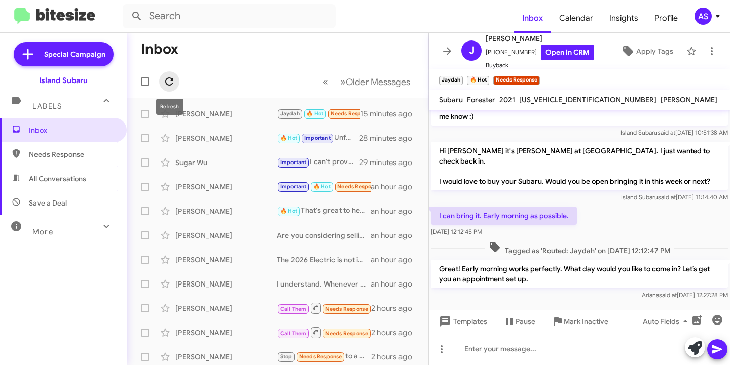
click at [166, 80] on icon at bounding box center [169, 82] width 8 height 8
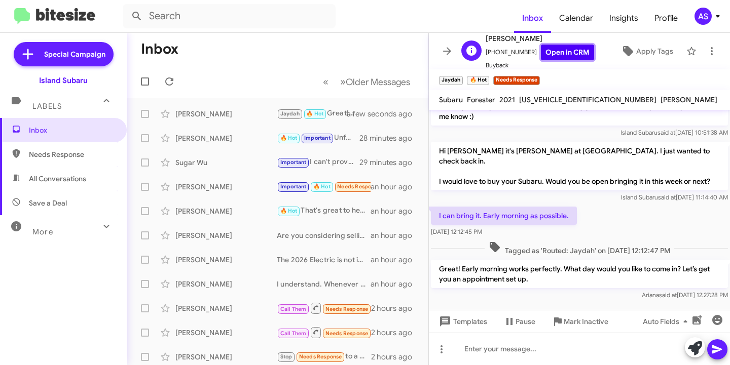
click at [572, 54] on link "Open in CRM" at bounding box center [567, 53] width 53 height 16
